Goal: Information Seeking & Learning: Learn about a topic

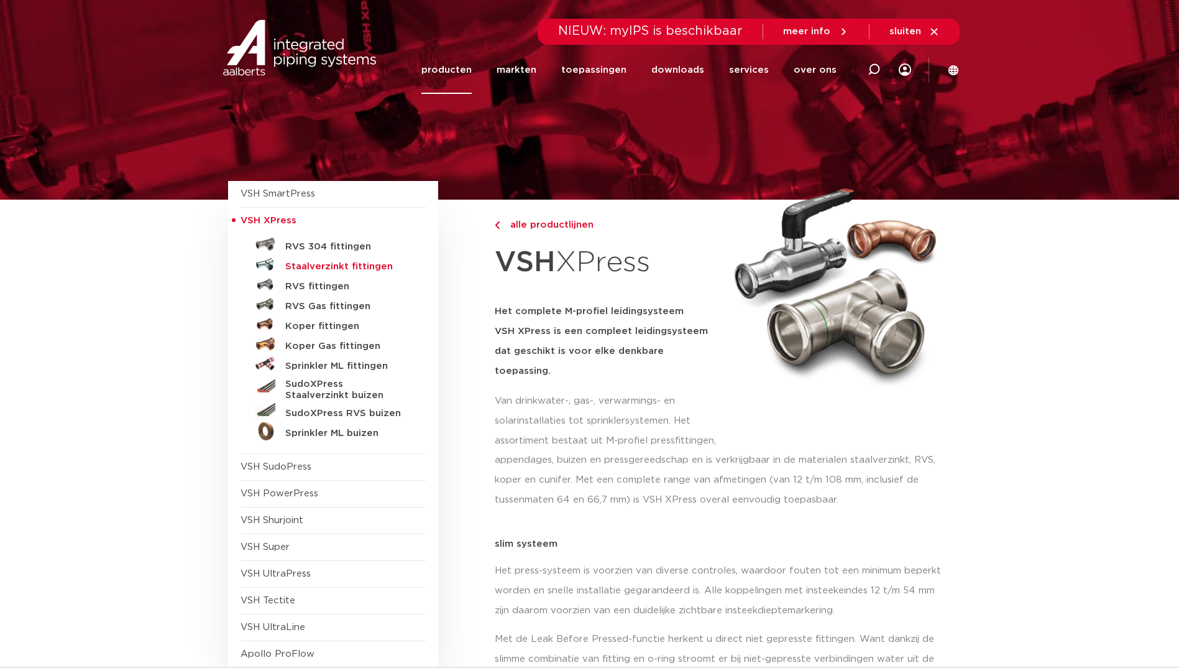
click at [332, 269] on h5 "Staalverzinkt fittingen" at bounding box center [346, 266] width 123 height 11
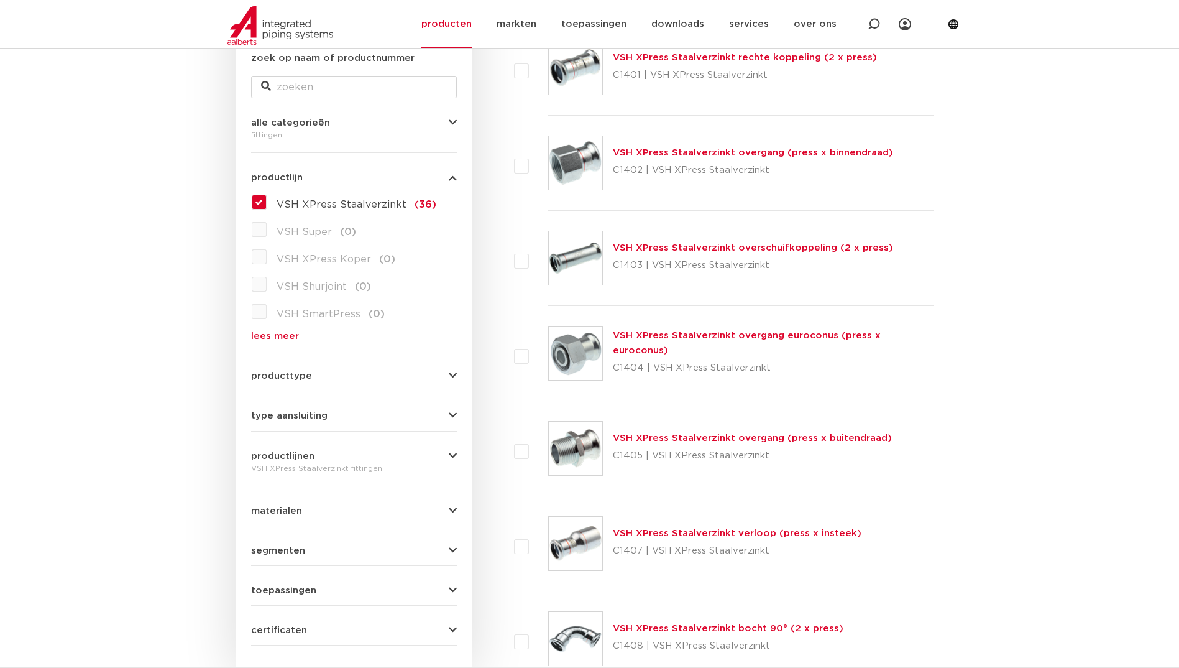
scroll to position [311, 0]
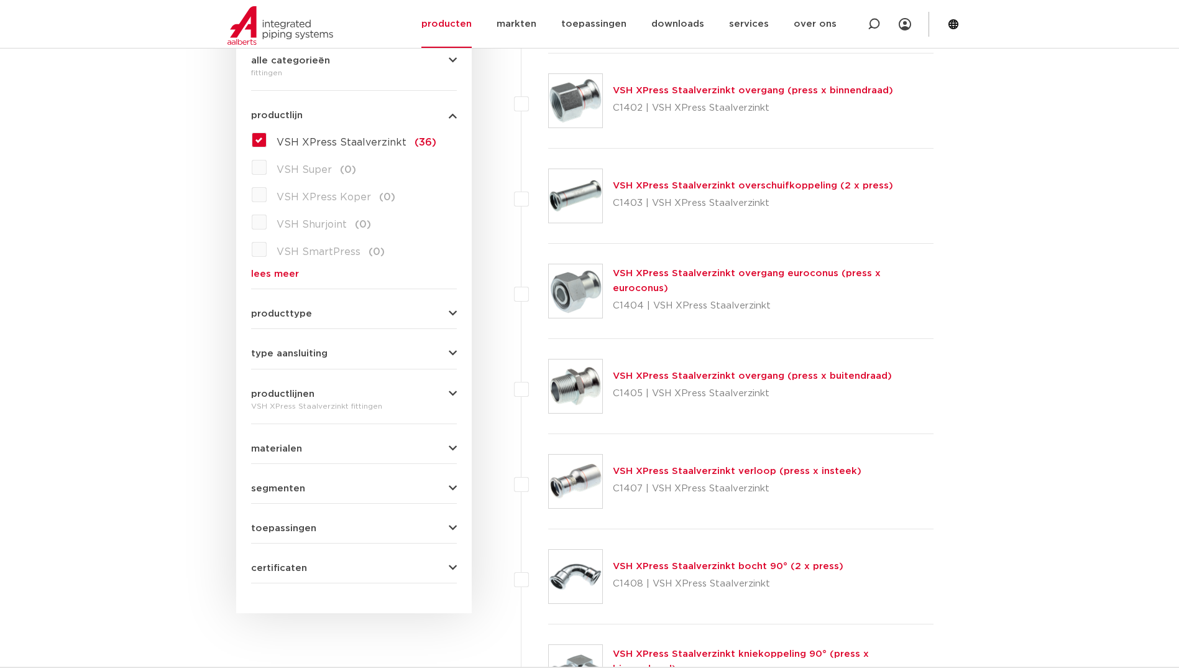
click at [569, 368] on img at bounding box center [575, 385] width 53 height 53
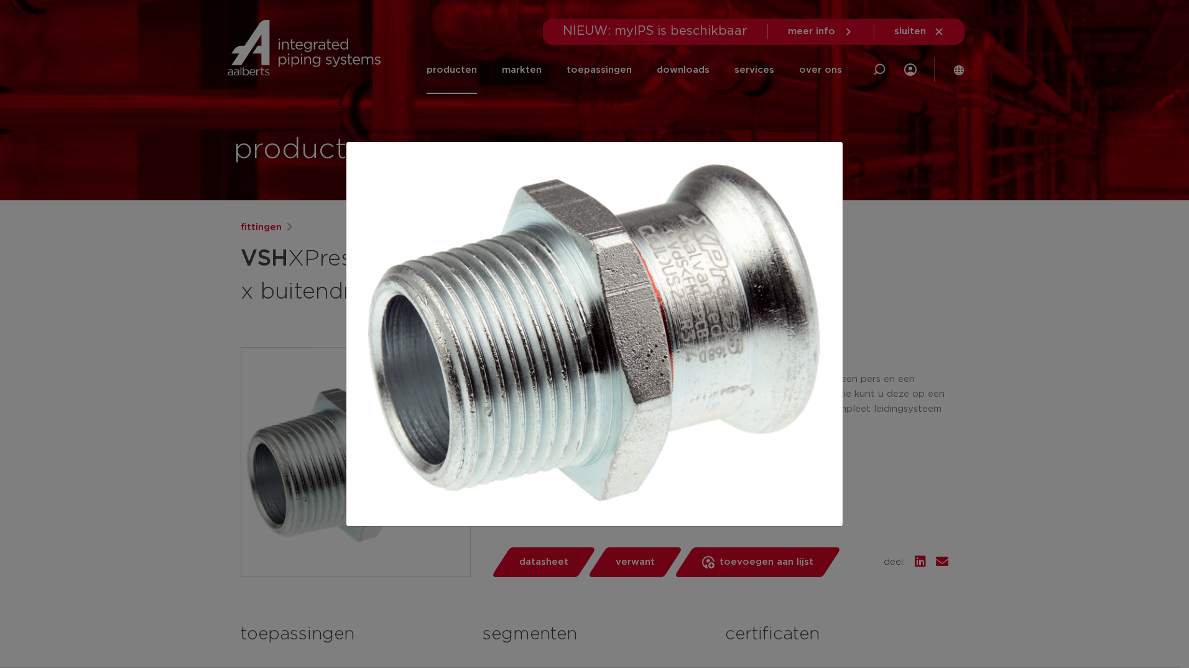
click at [945, 359] on div at bounding box center [594, 334] width 1189 height 668
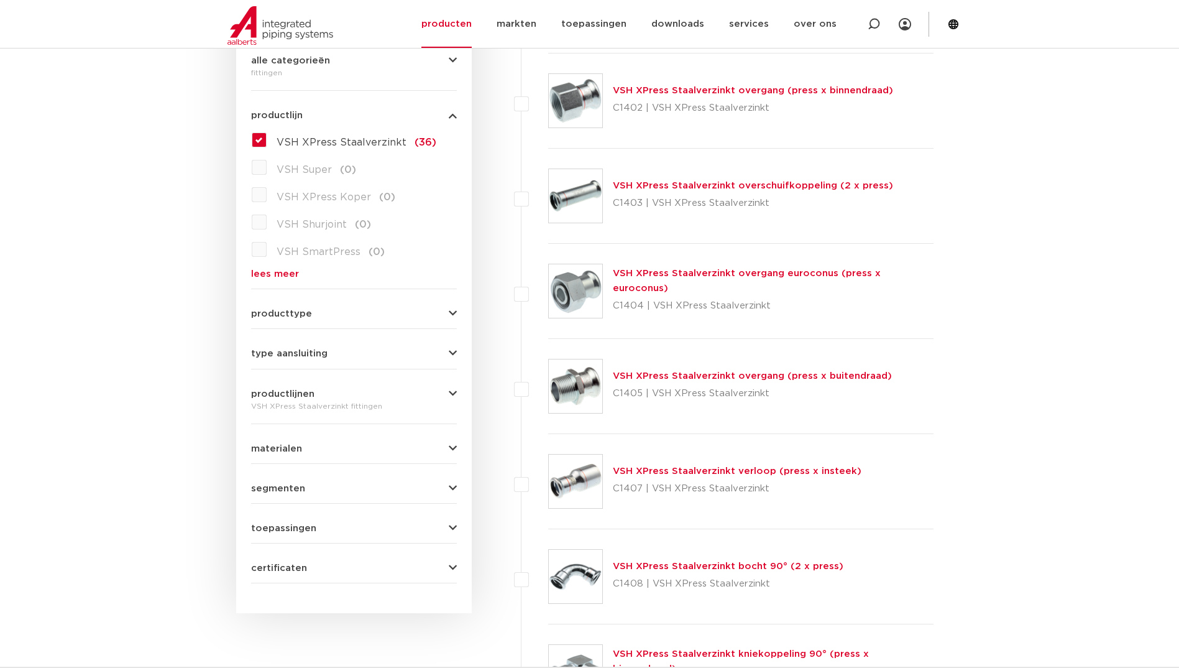
click at [742, 188] on link "VSH XPress Staalverzinkt overschuifkoppeling (2 x press)" at bounding box center [753, 185] width 280 height 9
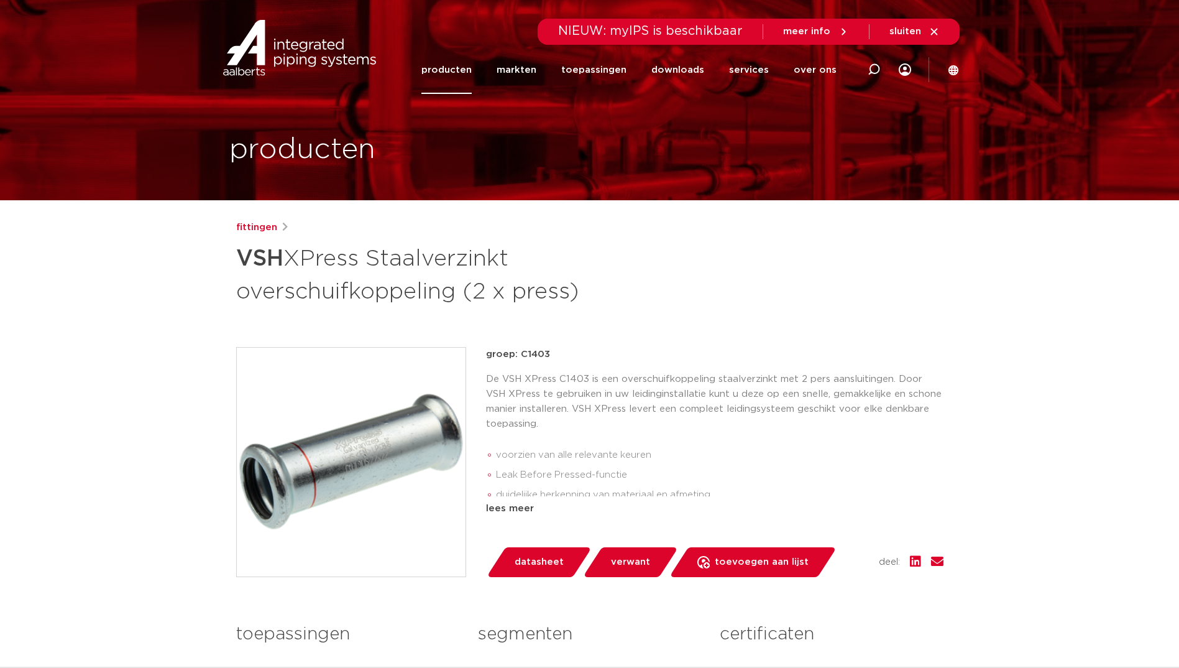
click at [405, 435] on img at bounding box center [351, 461] width 229 height 229
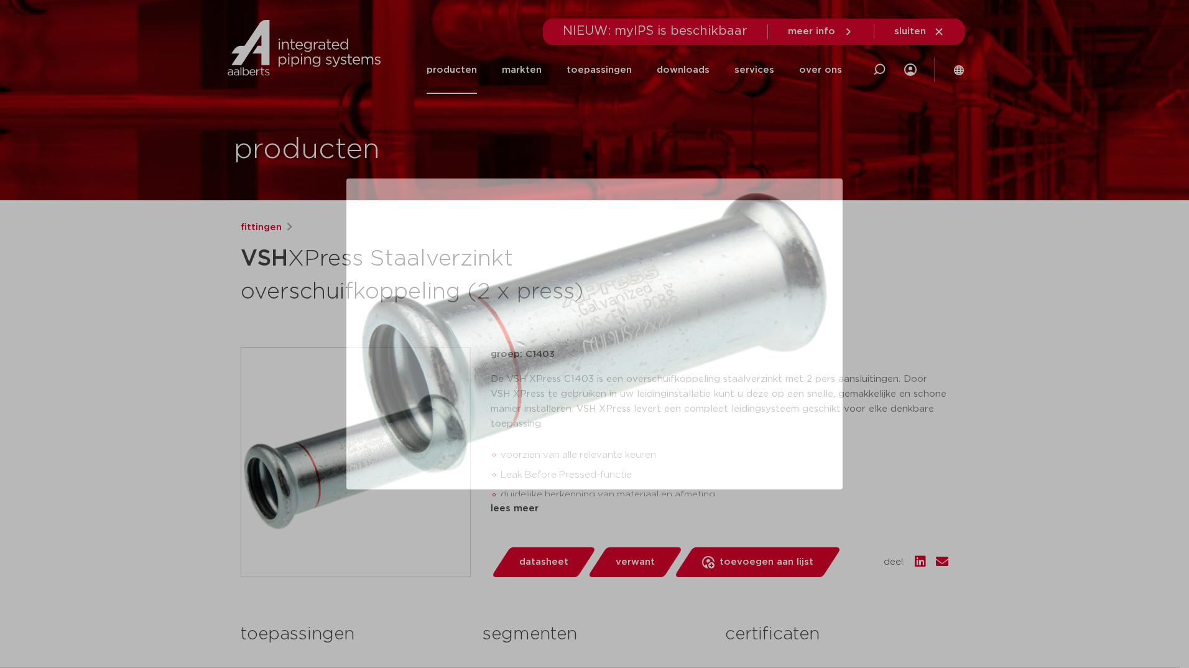
click at [1076, 407] on div at bounding box center [594, 334] width 1189 height 668
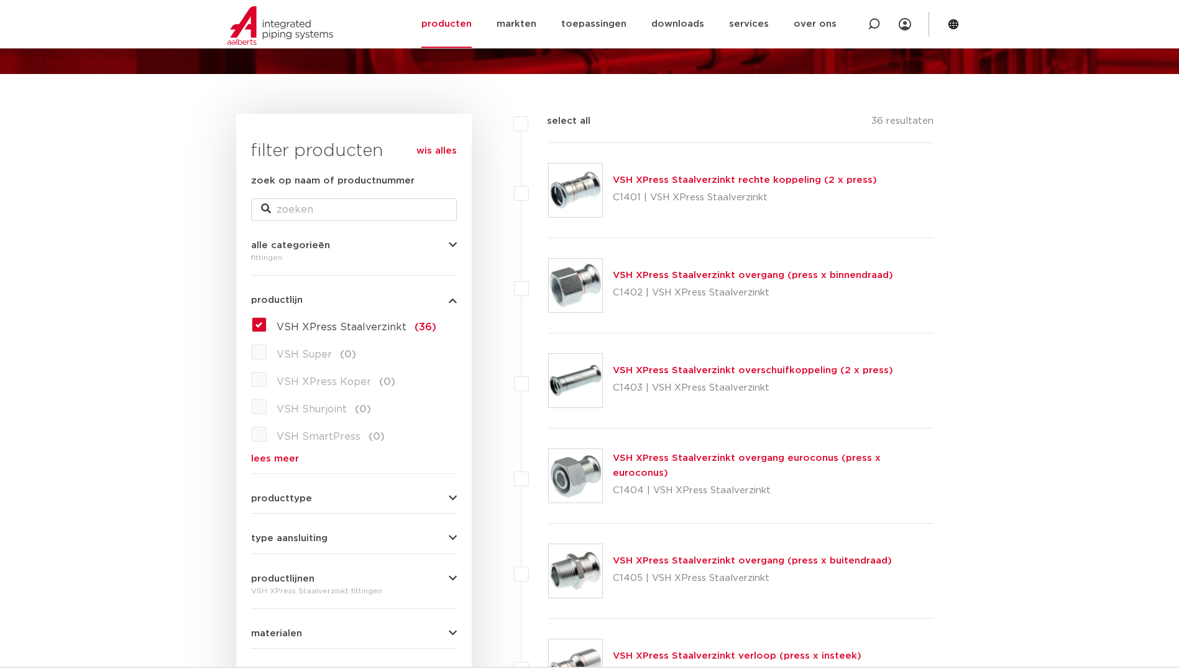
scroll to position [186, 0]
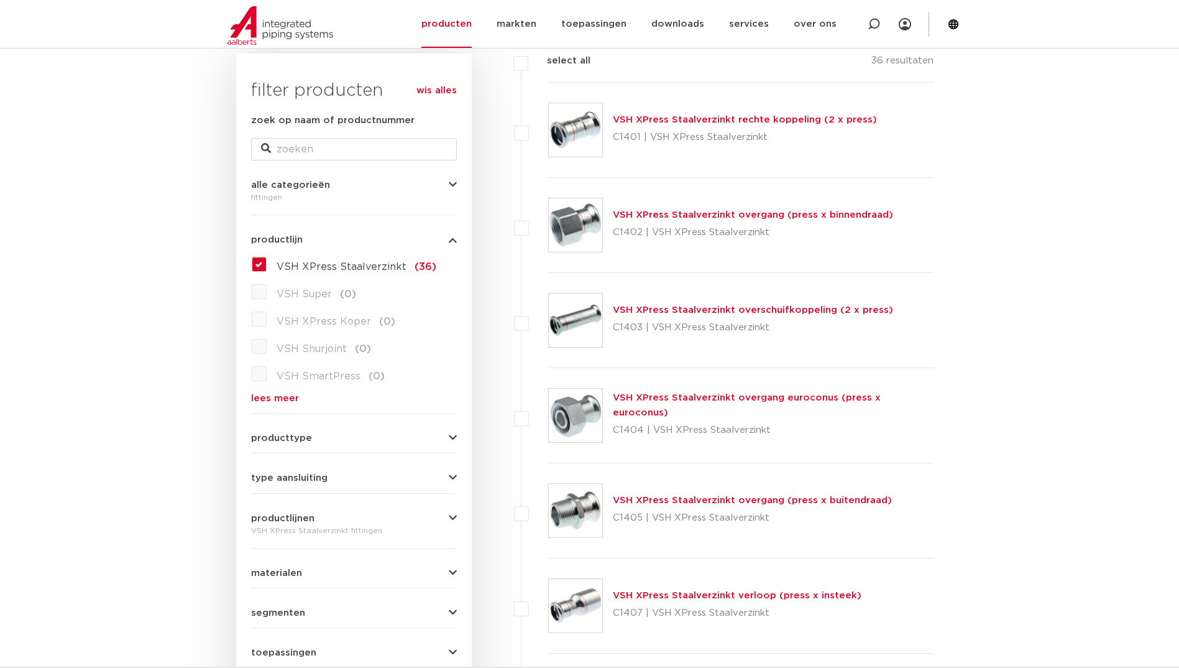
click at [267, 260] on label "VSH XPress Staalverzinkt (36)" at bounding box center [352, 264] width 170 height 20
click at [0, 0] on input "VSH XPress Staalverzinkt (36)" at bounding box center [0, 0] width 0 height 0
click at [380, 203] on div "fittingen" at bounding box center [354, 197] width 206 height 15
click at [359, 189] on button "alle categorieën" at bounding box center [354, 184] width 206 height 9
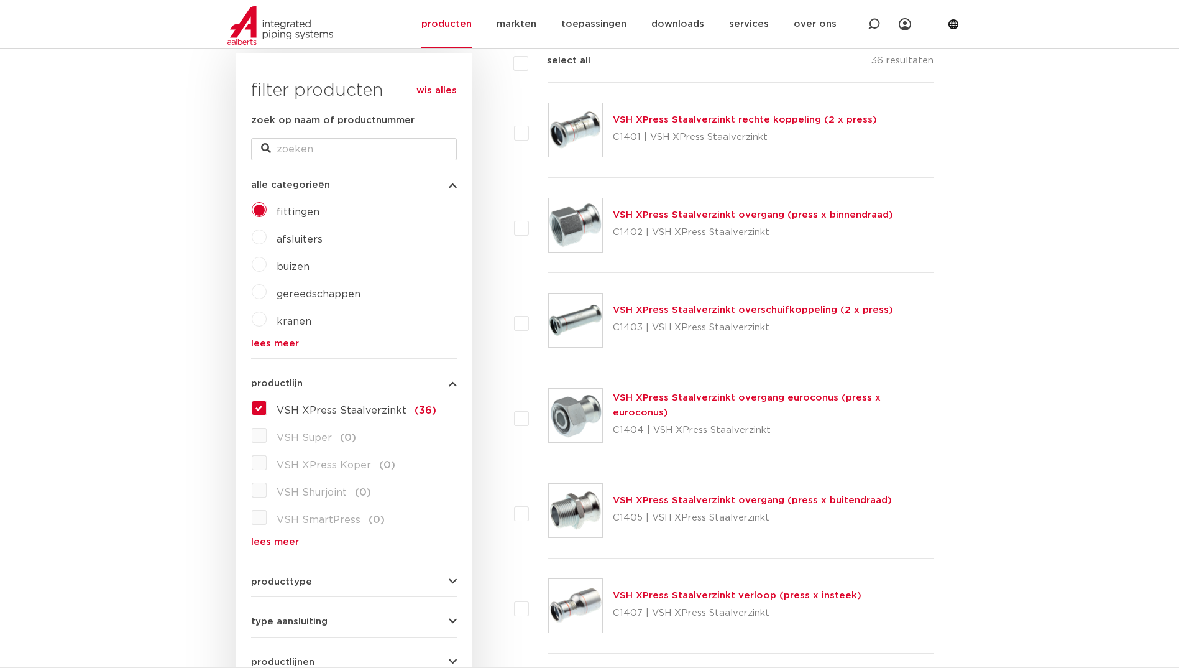
click at [260, 275] on div "fittingen afsluiters buizen gereedschappen kranen beveiligingen lees meer [PERS…" at bounding box center [354, 274] width 206 height 149
click at [267, 269] on label "buizen" at bounding box center [288, 264] width 43 height 20
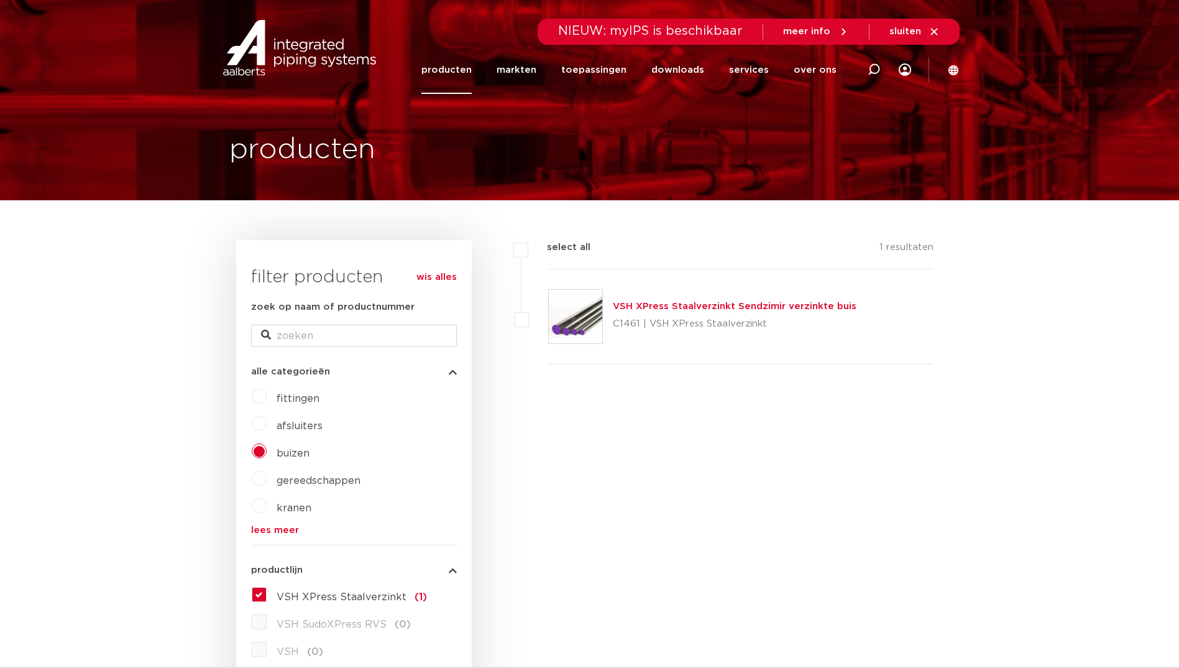
click at [686, 301] on link "VSH XPress Staalverzinkt Sendzimir verzinkte buis" at bounding box center [735, 305] width 244 height 9
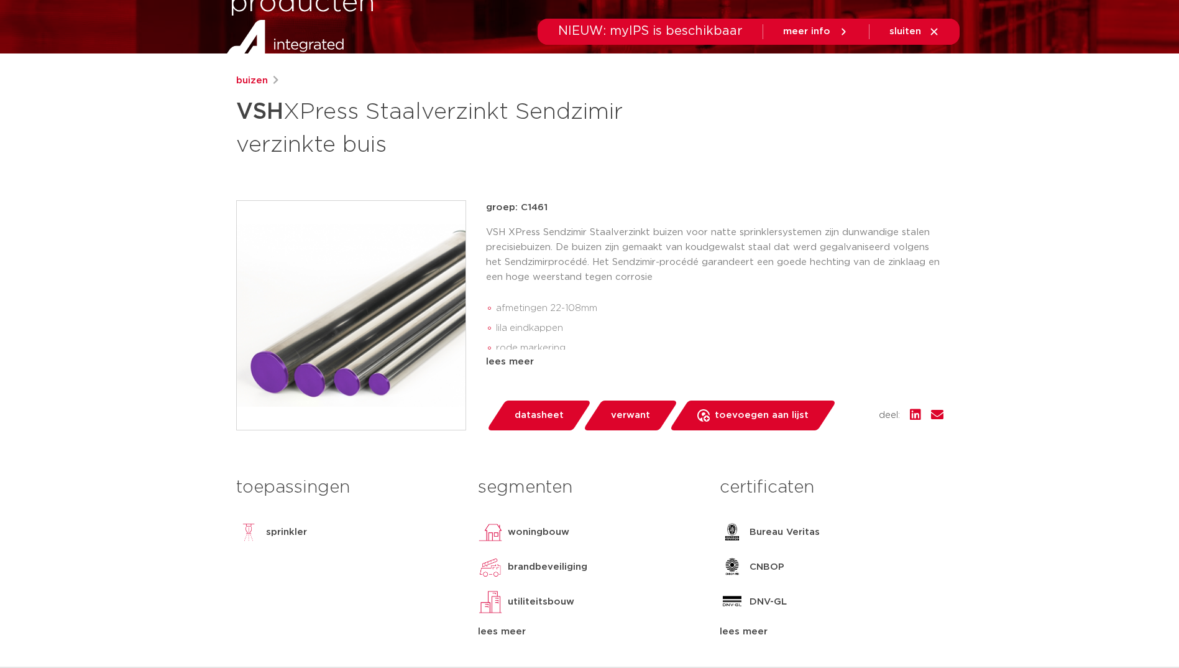
scroll to position [249, 0]
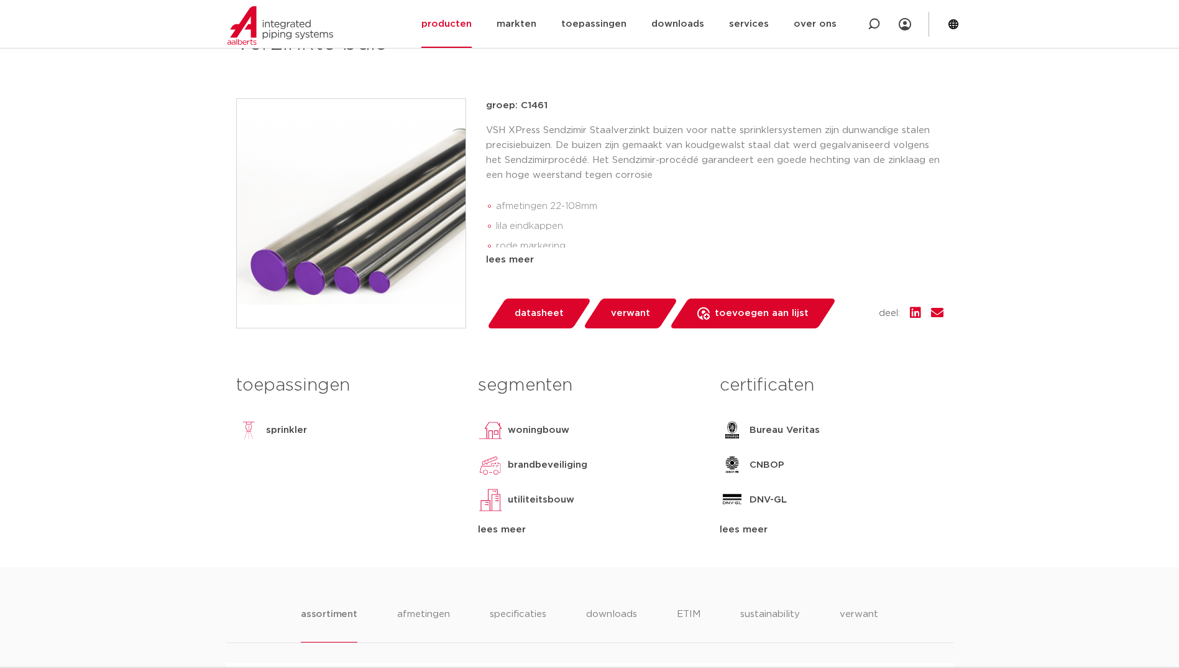
click at [371, 214] on img at bounding box center [351, 213] width 229 height 229
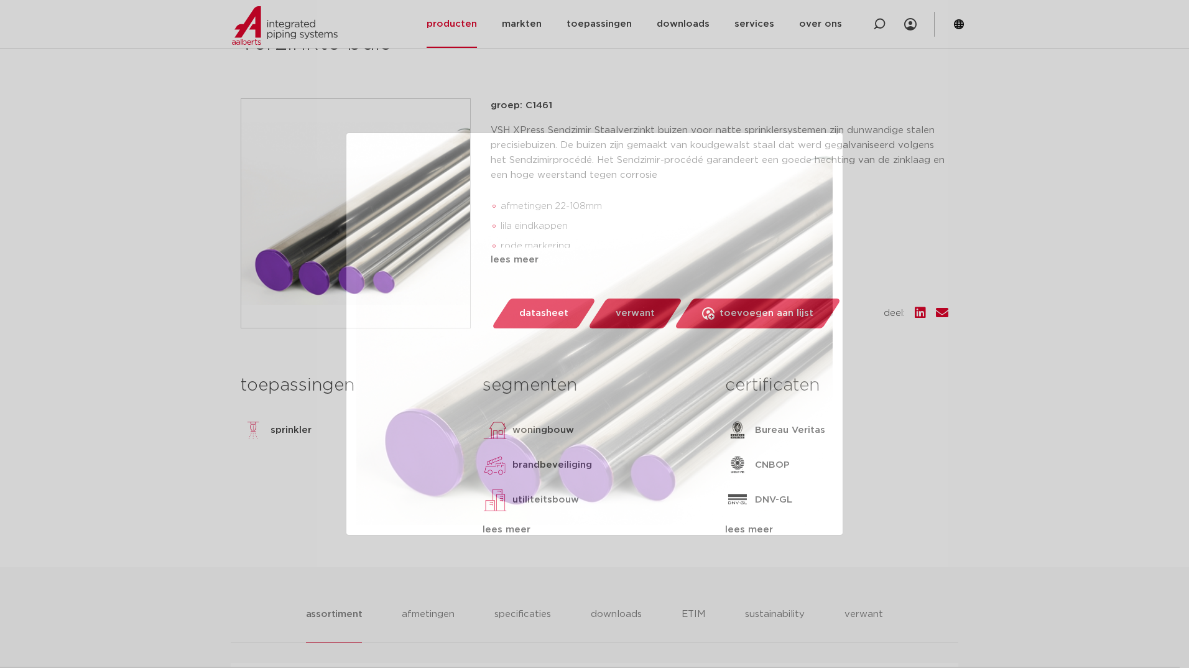
click at [1105, 305] on div at bounding box center [594, 334] width 1189 height 668
